Goal: Information Seeking & Learning: Learn about a topic

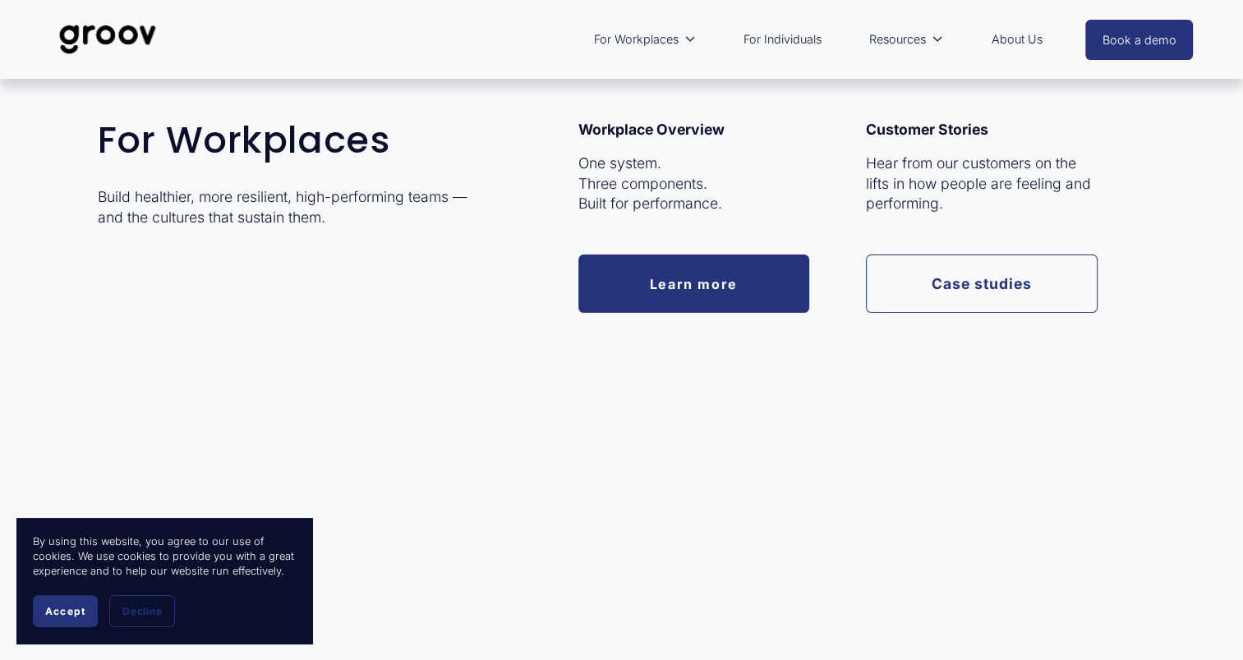
click at [622, 42] on span "For Workplaces" at bounding box center [636, 39] width 85 height 21
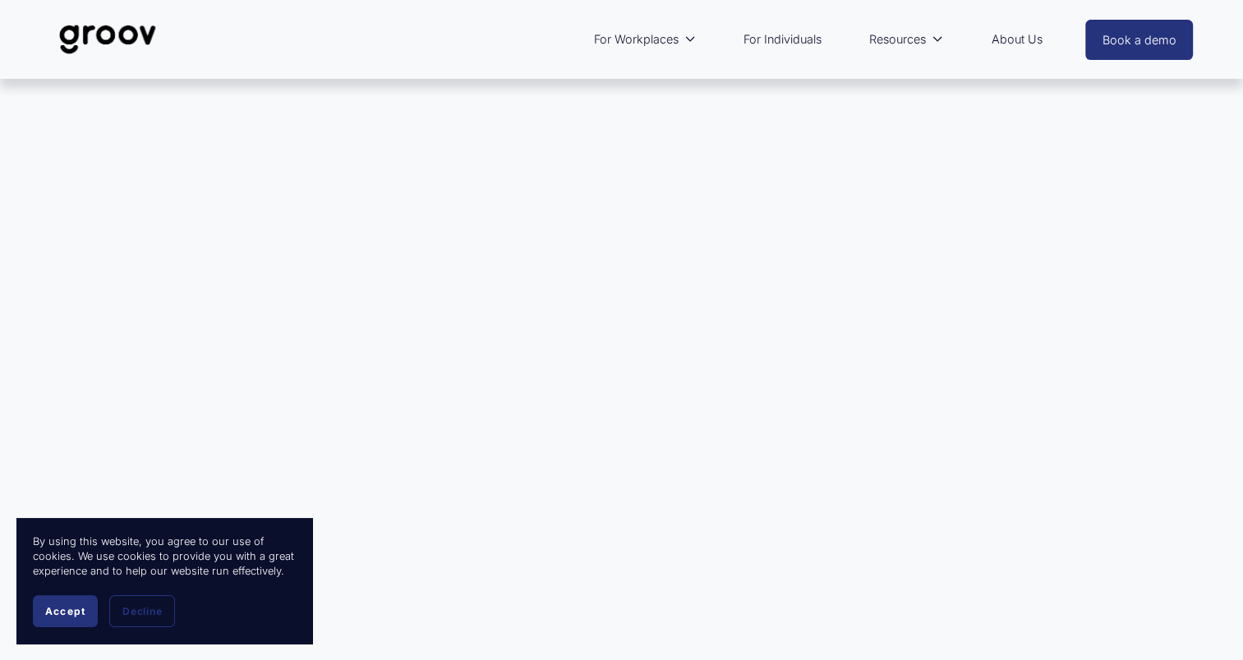
click at [786, 42] on link "For Individuals" at bounding box center [782, 40] width 94 height 38
click at [811, 39] on link "For Individuals" at bounding box center [782, 40] width 94 height 38
click at [554, 367] on div at bounding box center [621, 380] width 1243 height 600
